Goal: Task Accomplishment & Management: Manage account settings

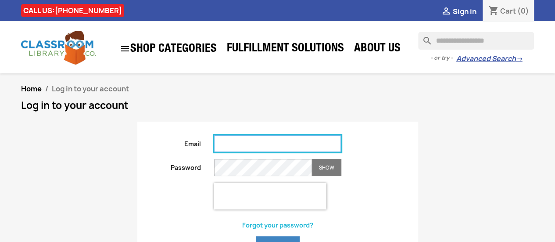
click at [224, 137] on input "Email" at bounding box center [277, 143] width 127 height 17
type input "**********"
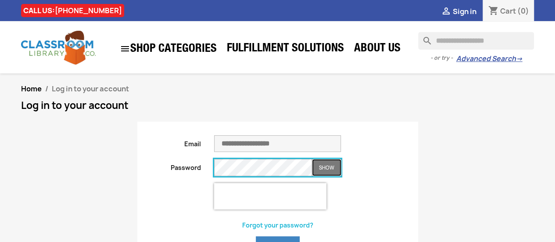
click at [331, 173] on button "Show" at bounding box center [326, 167] width 29 height 17
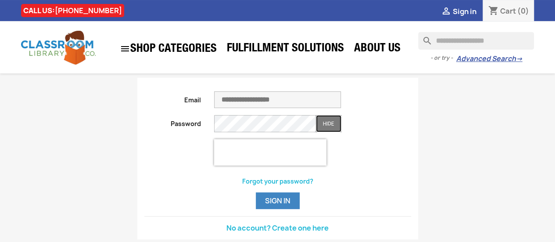
scroll to position [132, 0]
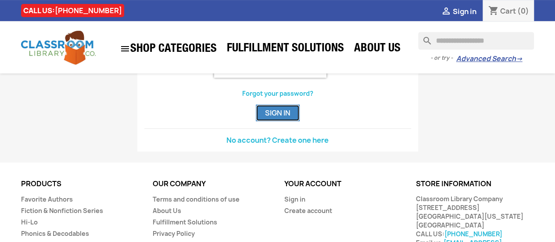
click at [273, 116] on button "Sign in" at bounding box center [278, 113] width 44 height 17
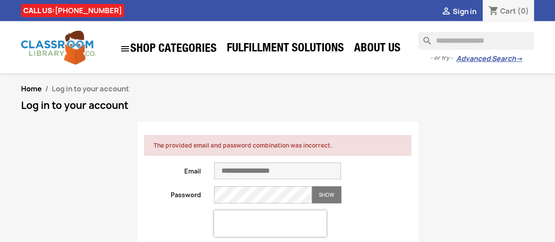
scroll to position [44, 0]
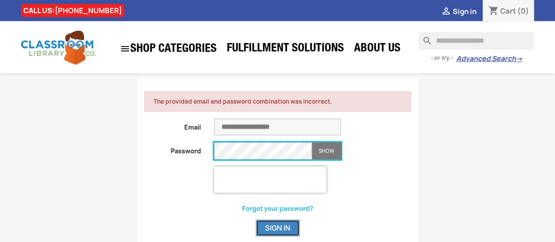
click at [274, 230] on button "Sign in" at bounding box center [278, 228] width 44 height 17
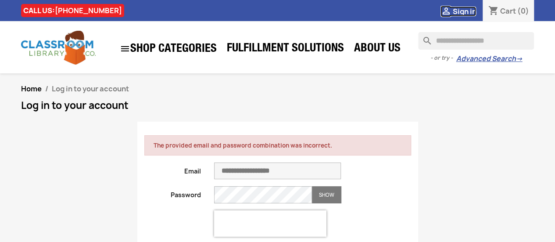
click at [475, 14] on span "Sign in" at bounding box center [465, 12] width 24 height 10
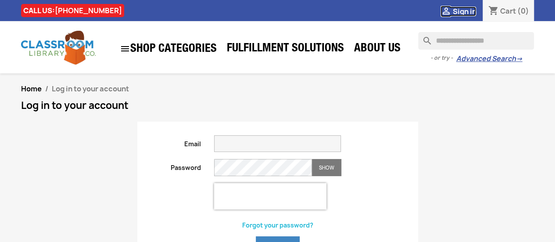
click at [469, 11] on span "Sign in" at bounding box center [465, 12] width 24 height 10
